Goal: Information Seeking & Learning: Learn about a topic

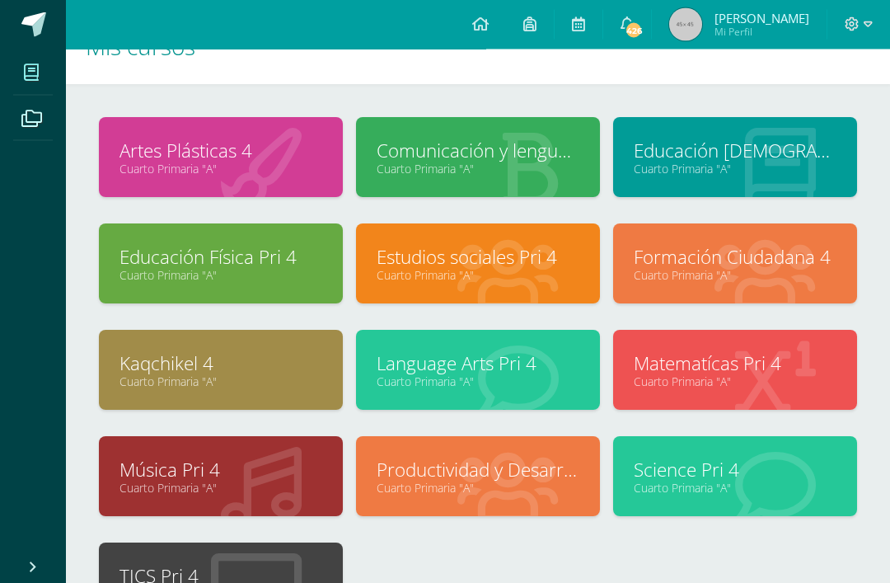
scroll to position [40, 0]
click at [416, 389] on link "Cuarto Primaria "A"" at bounding box center [478, 381] width 203 height 16
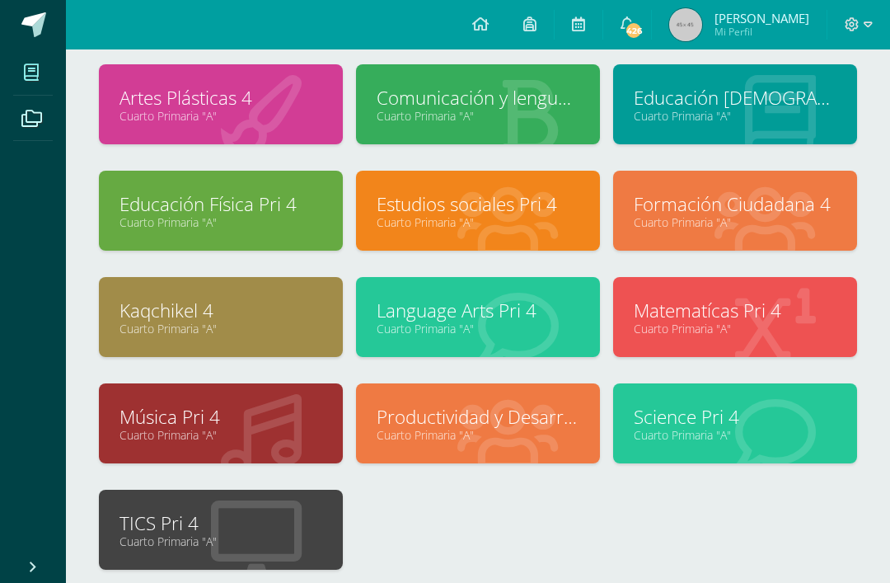
click at [671, 410] on link "Science Pri 4" at bounding box center [735, 417] width 203 height 26
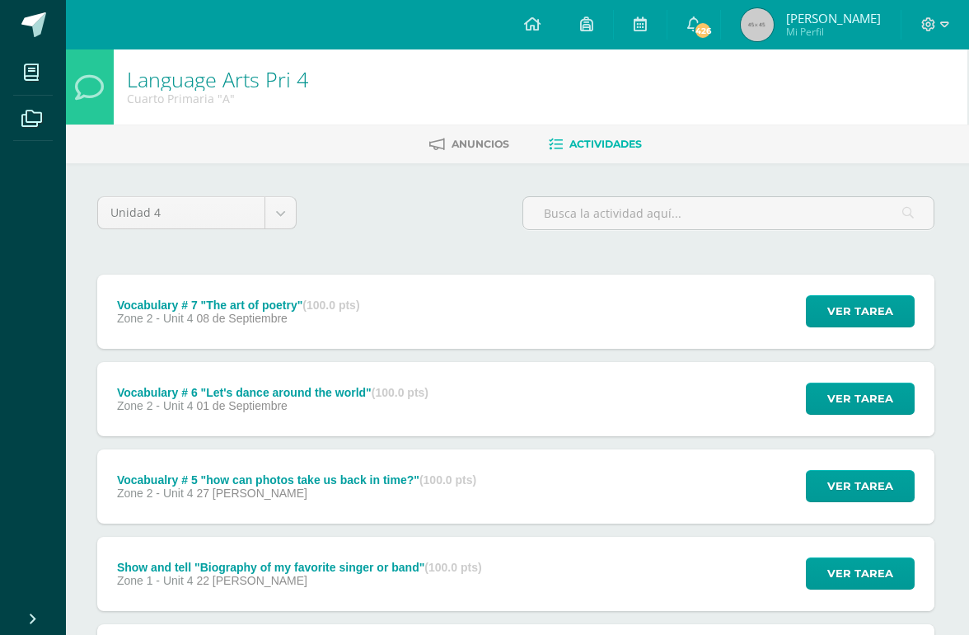
scroll to position [0, 1]
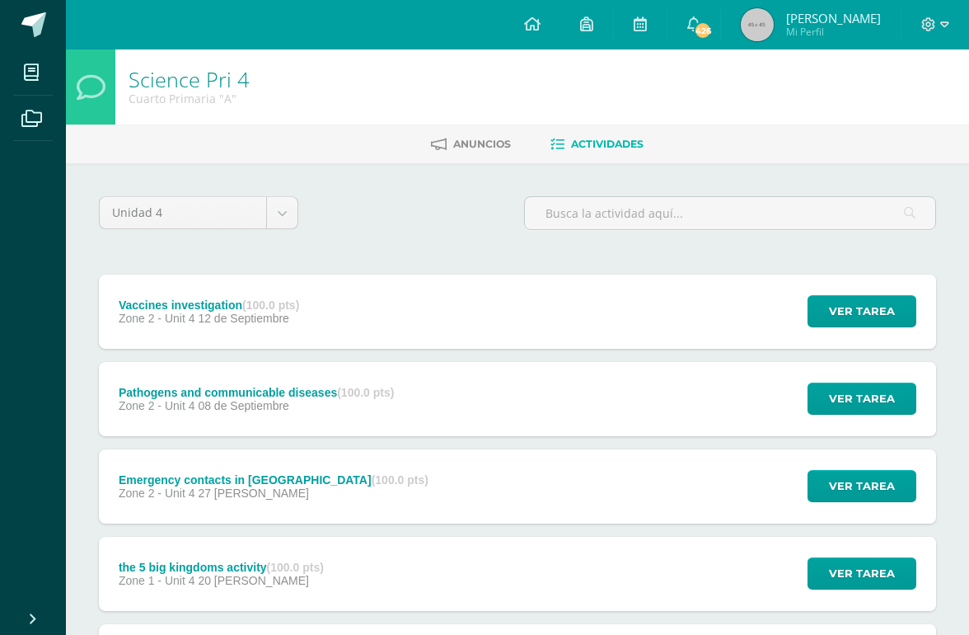
click at [486, 349] on div "Vaccines investigation (100.0 pts) Zone 2 - Unit 4 12 de Septiembre Ver tarea V…" at bounding box center [517, 311] width 837 height 74
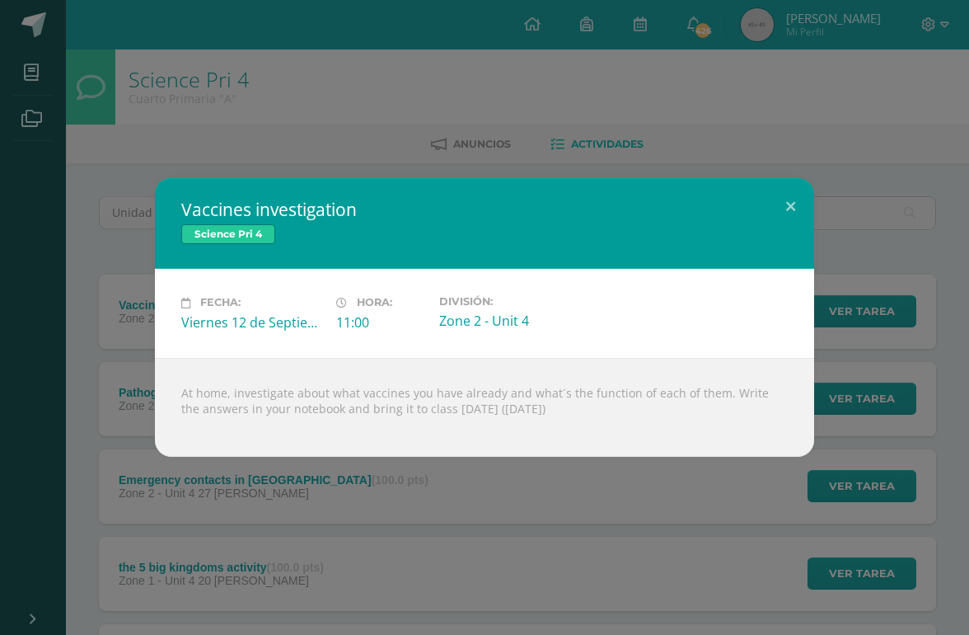
click at [467, 396] on div "At home, investigate about what vaccines you have already and what´s the functi…" at bounding box center [484, 407] width 659 height 99
click at [467, 406] on div "At home, investigate about what vaccines you have already and what´s the functi…" at bounding box center [484, 407] width 659 height 99
copy div "At home, investigate about what vaccines you have already and what´s the functi…"
